Goal: Communication & Community: Participate in discussion

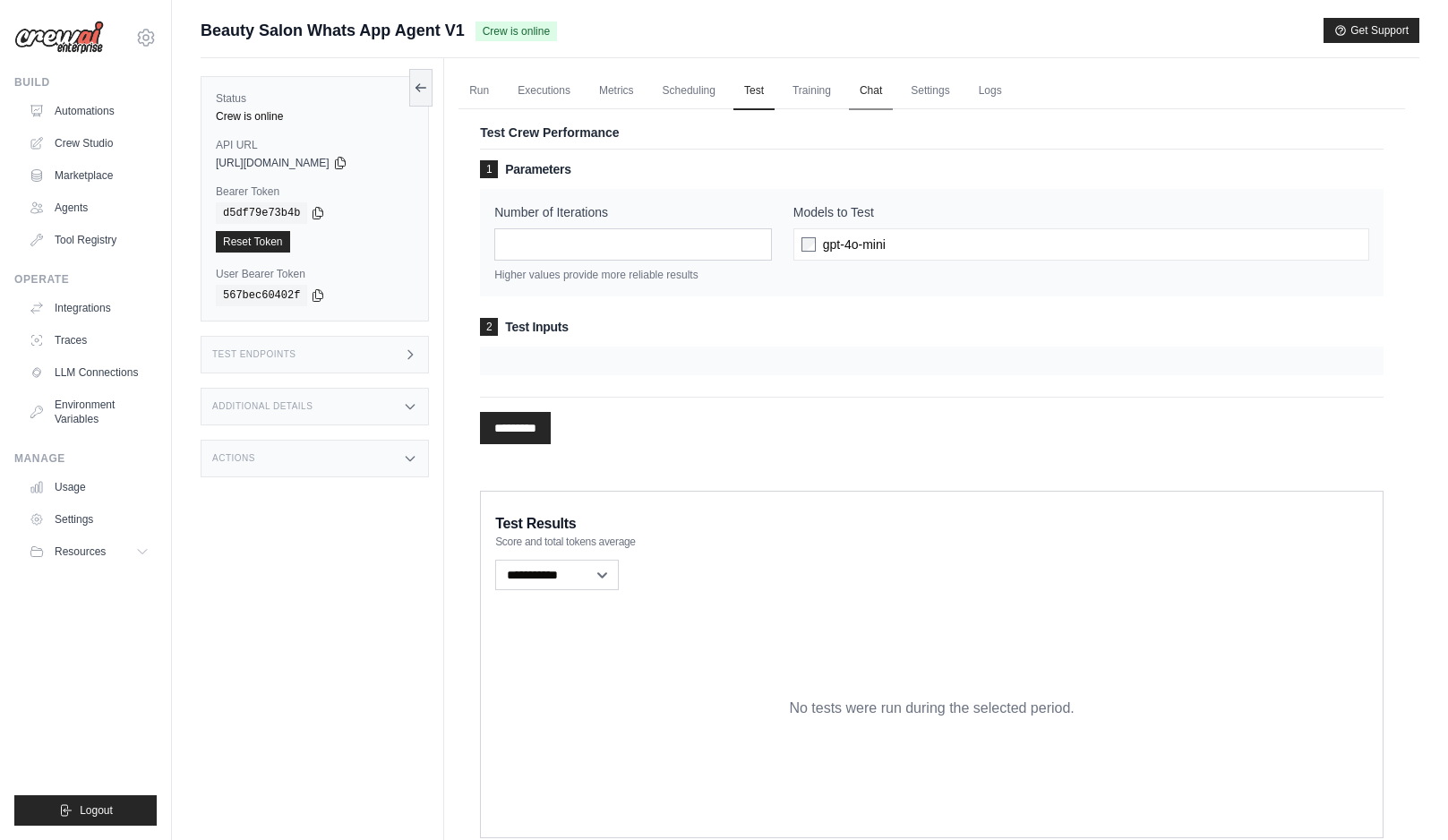
click at [873, 93] on link "Chat" at bounding box center [871, 91] width 44 height 37
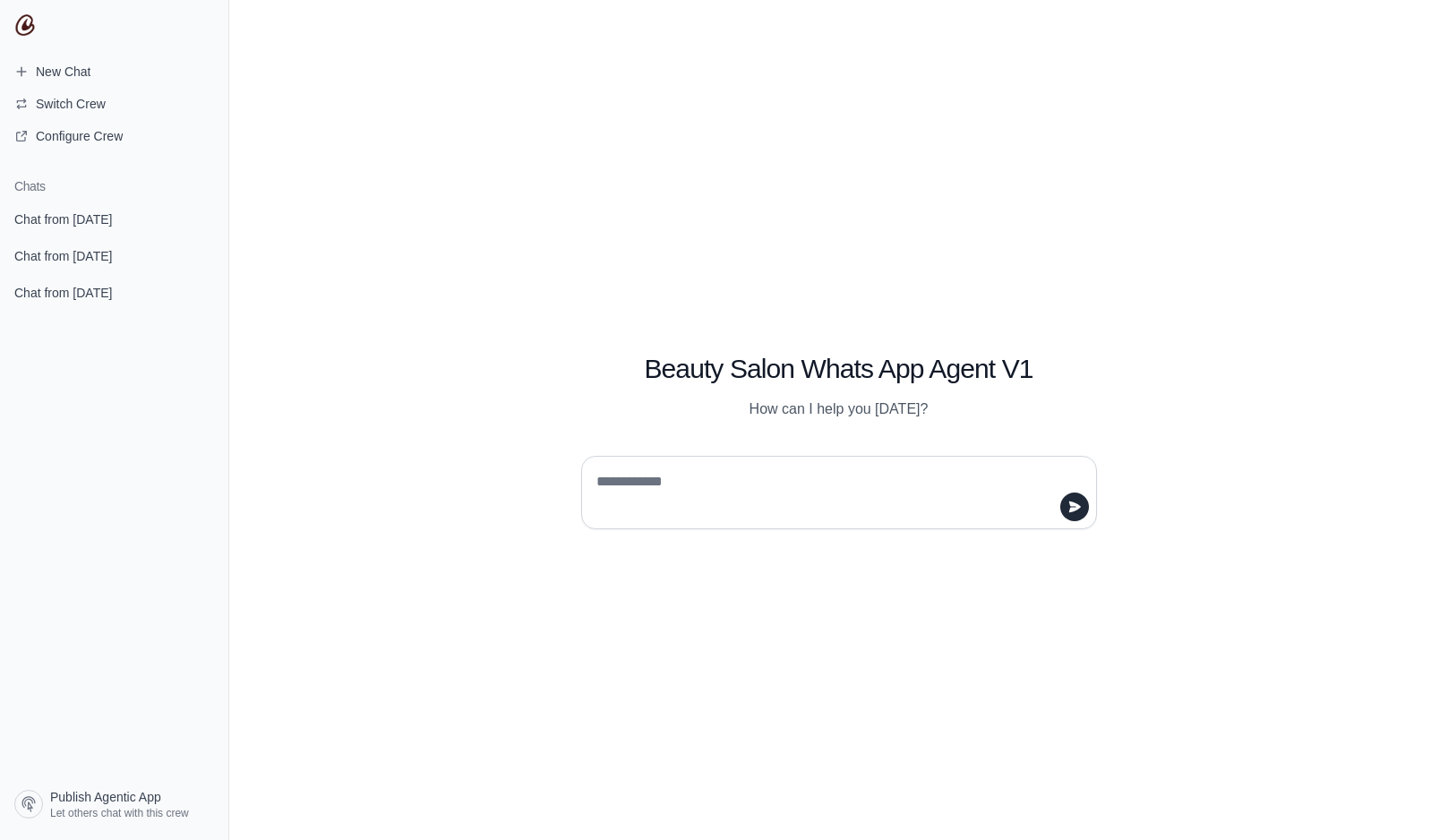
click at [827, 477] on textarea at bounding box center [833, 492] width 482 height 50
type textarea "***"
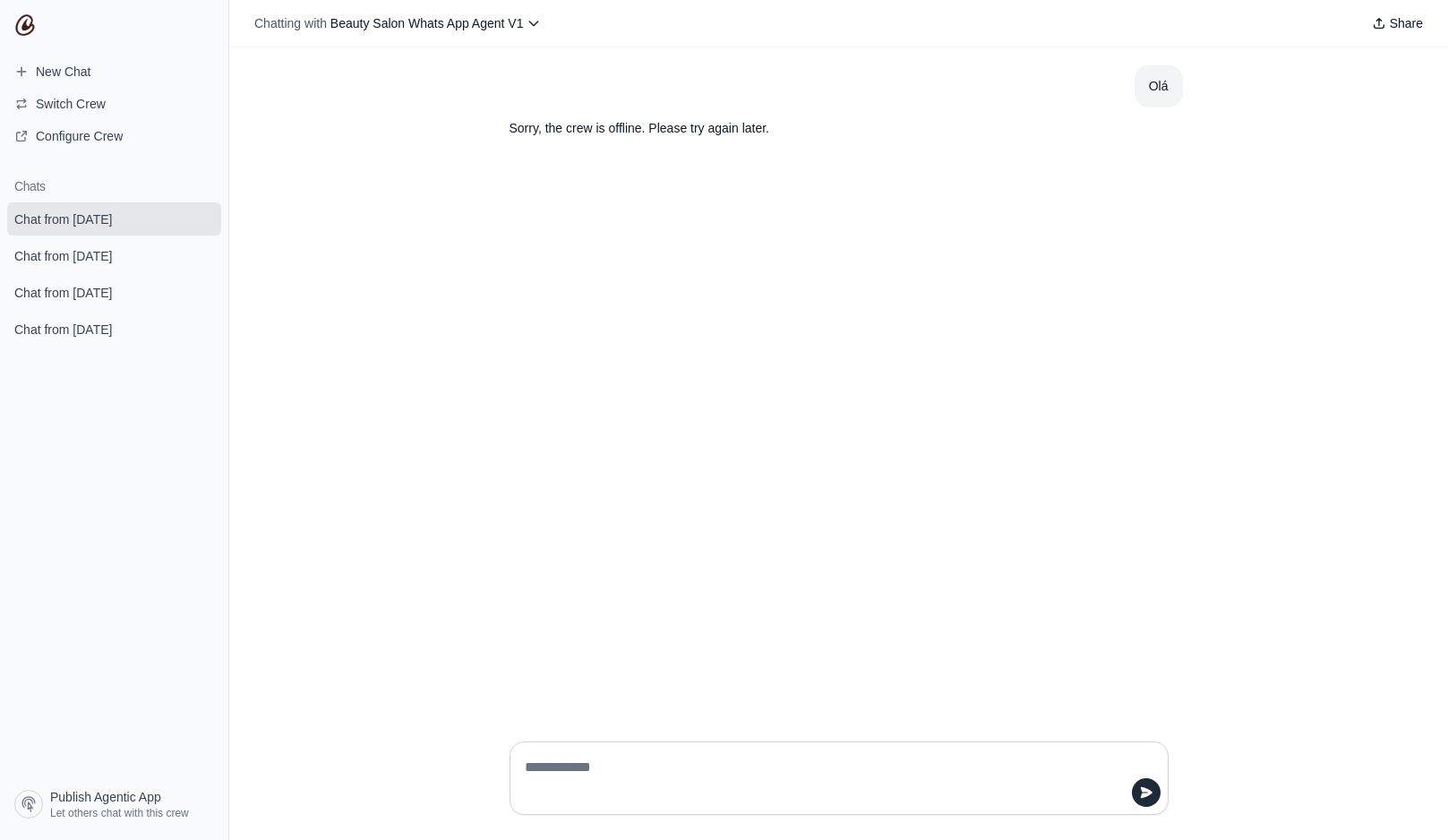
click at [411, 41] on div "Chatting with Beauty Salon Whats App Agent V1 Share" at bounding box center [838, 24] width 1219 height 48
click at [417, 19] on span "Beauty Salon Whats App Agent V1" at bounding box center [427, 23] width 193 height 14
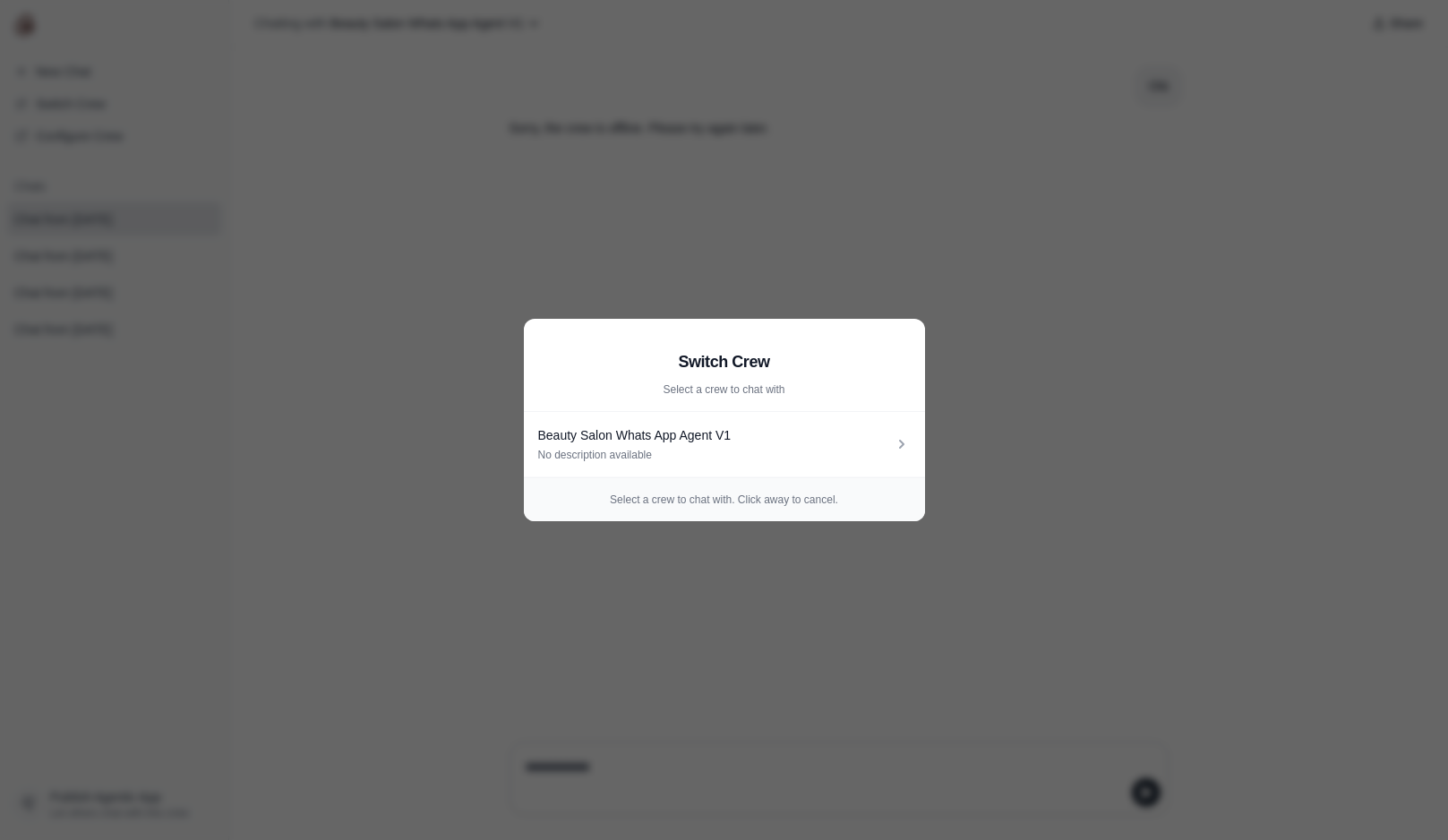
click at [419, 76] on aside "Switch Crew Select a crew to chat with Beauty Salon Whats App Agent V1 No descr…" at bounding box center [724, 420] width 1448 height 840
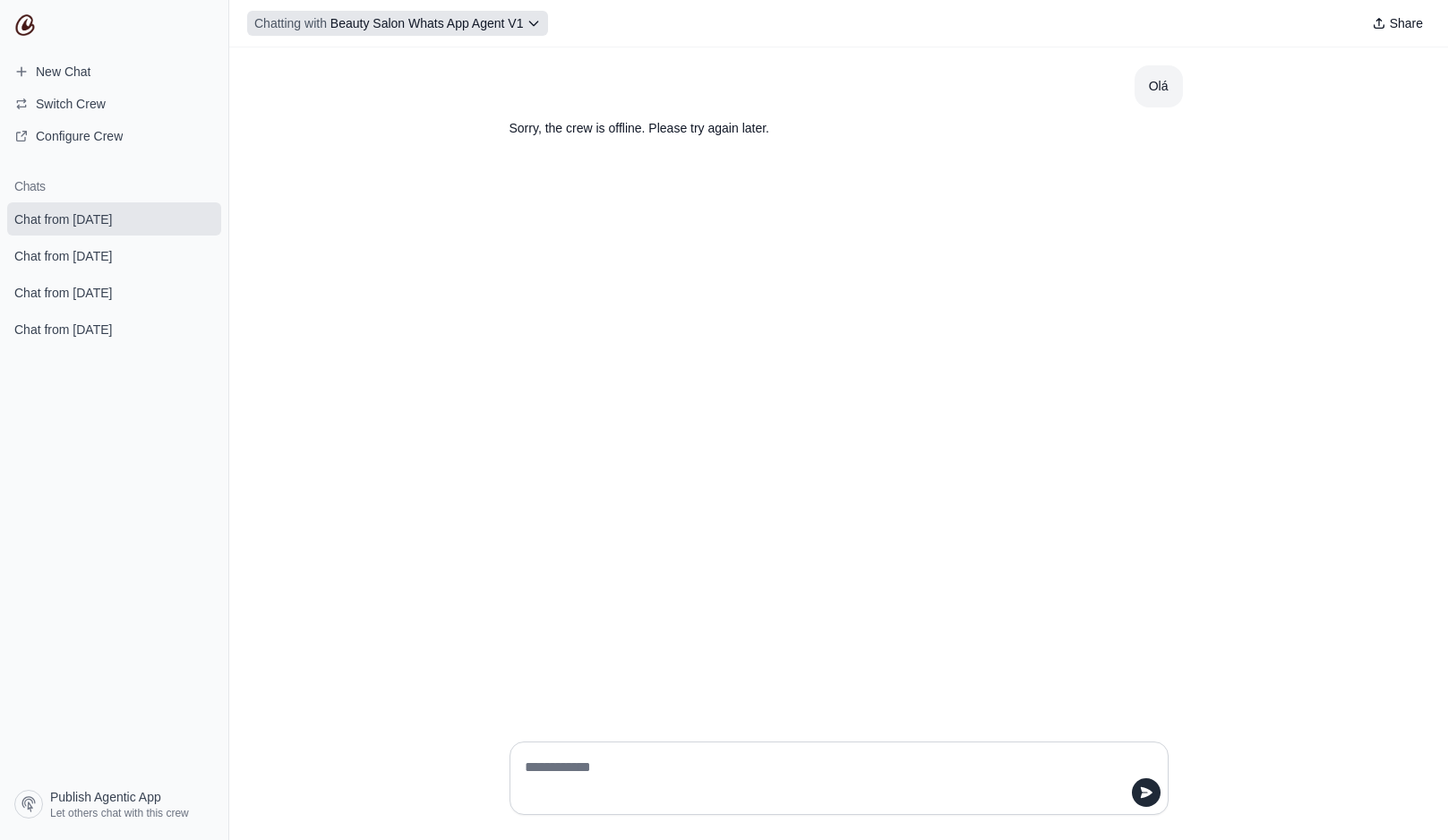
click at [431, 11] on button "Chatting with Beauty Salon Whats App Agent V1" at bounding box center [398, 23] width 301 height 25
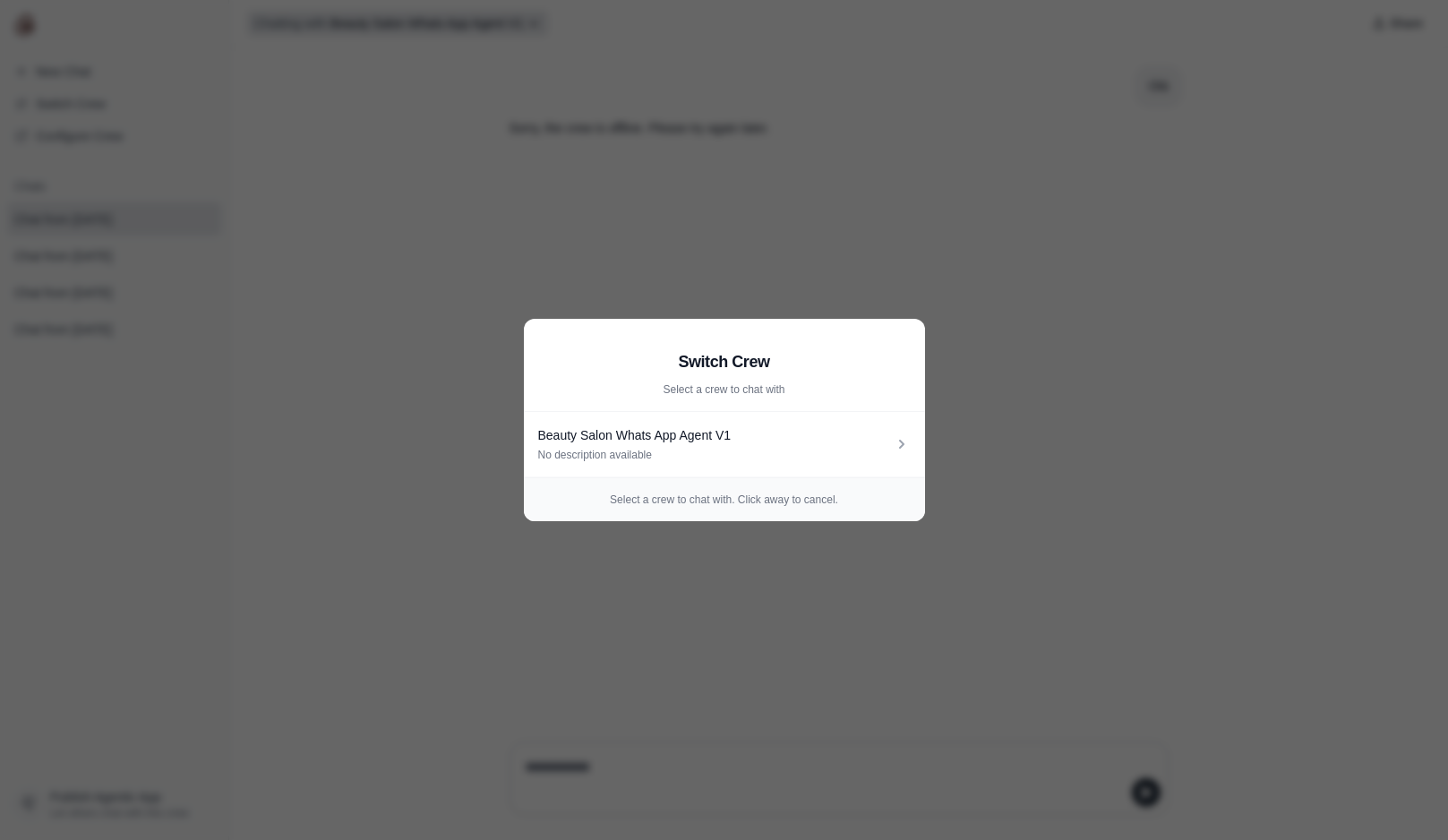
click at [431, 11] on aside "Switch Crew Select a crew to chat with Beauty Salon Whats App Agent V1 No descr…" at bounding box center [724, 420] width 1448 height 840
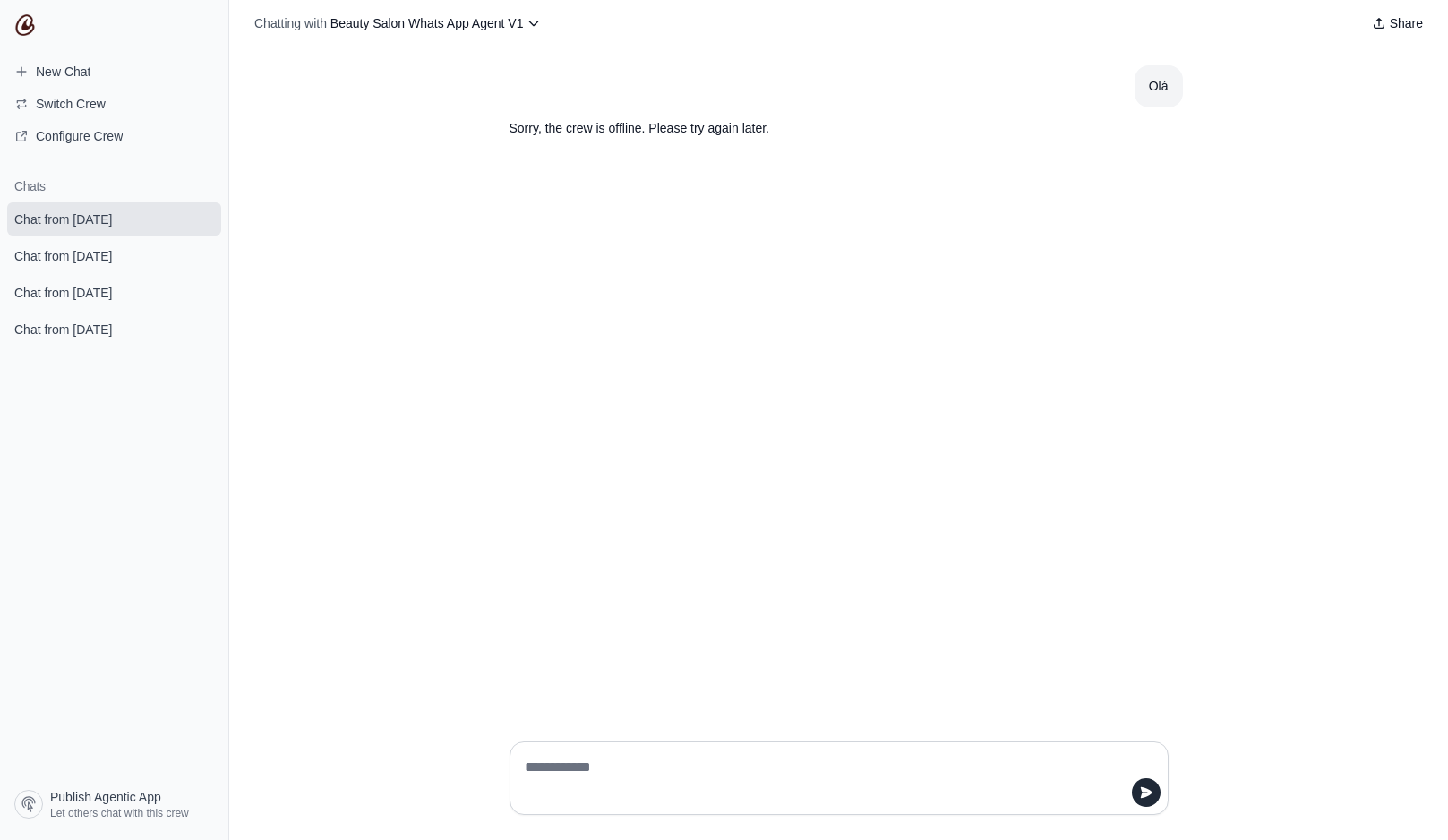
click at [837, 748] on div at bounding box center [839, 778] width 659 height 74
click at [821, 758] on textarea at bounding box center [833, 778] width 625 height 50
type textarea "**"
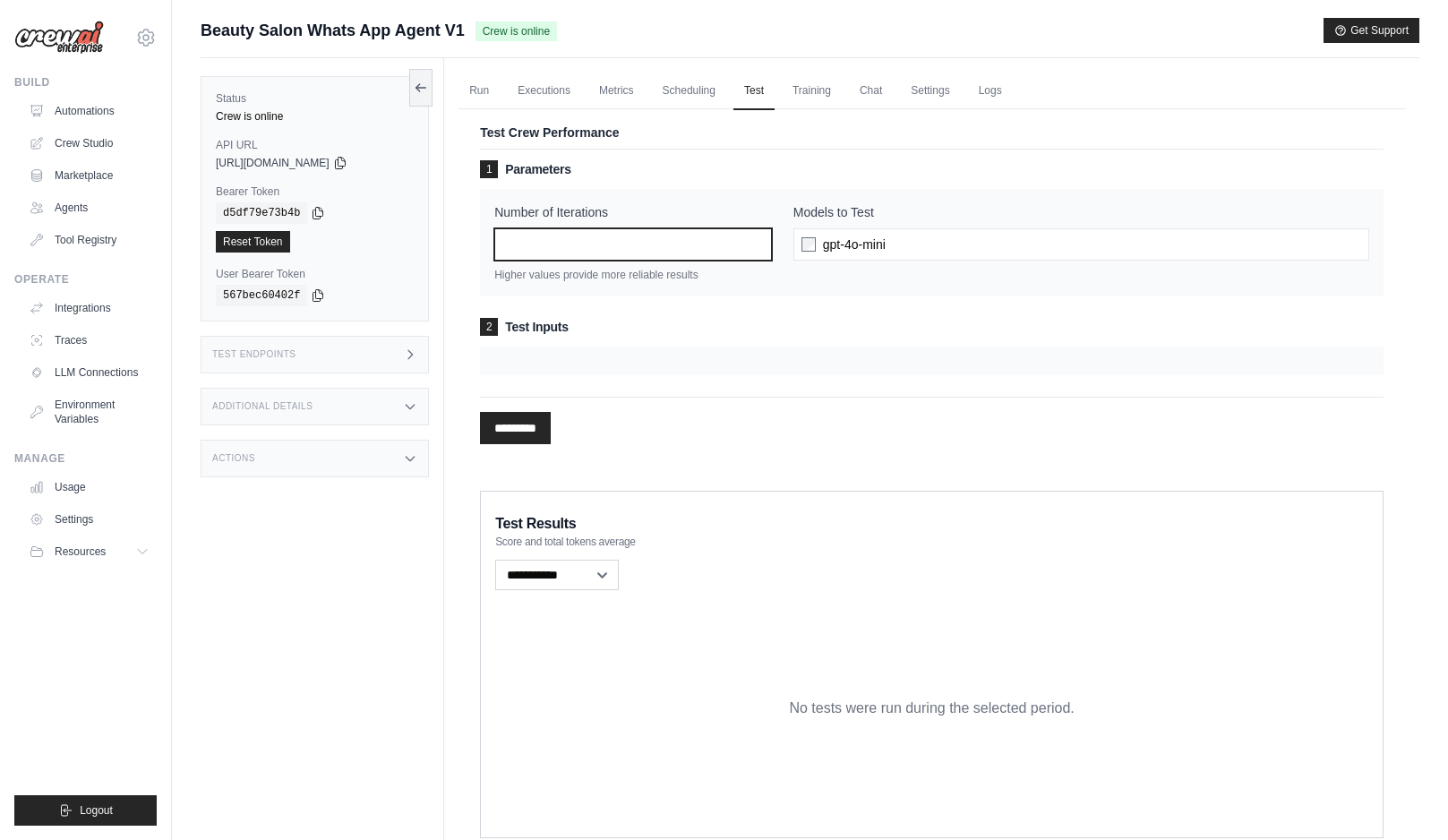
click at [563, 237] on input "*" at bounding box center [633, 245] width 278 height 32
